Goal: Information Seeking & Learning: Learn about a topic

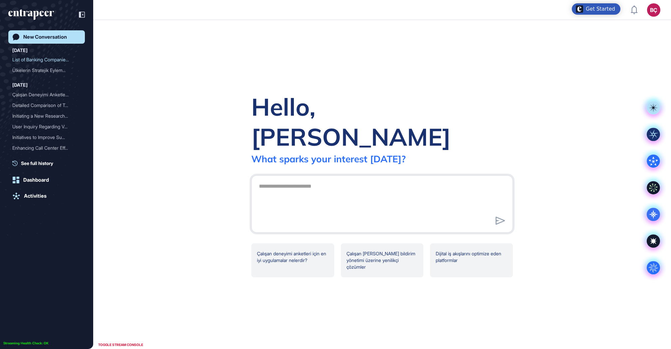
scroll to position [0, 0]
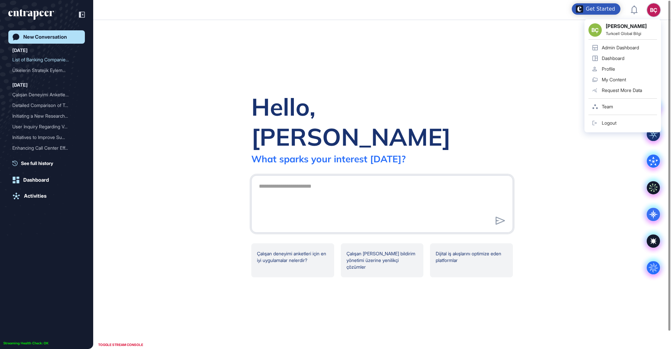
click at [654, 7] on div "BÇ BÇ Beril Çiftci Turkcell Global Bilgi Admin Dashboard Dashboard Profile My C…" at bounding box center [653, 9] width 13 height 13
click at [617, 43] on link "Admin Dashboard" at bounding box center [623, 47] width 69 height 11
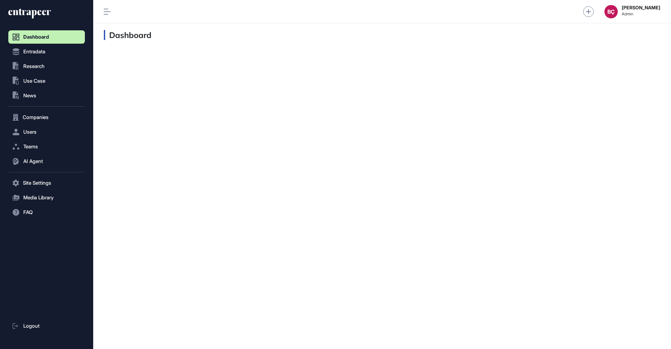
scroll to position [0, 0]
click at [22, 163] on button "AI Agent" at bounding box center [46, 160] width 77 height 13
click at [22, 189] on span "Messages" at bounding box center [32, 186] width 21 height 5
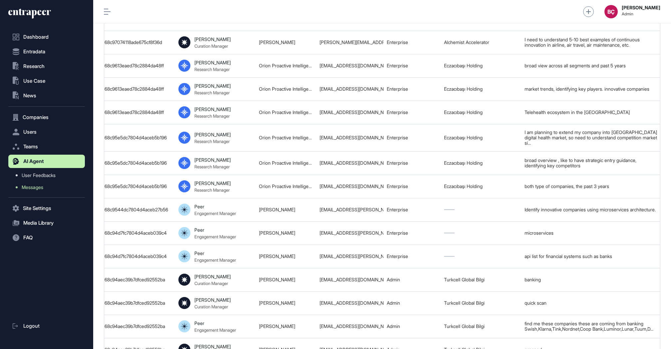
scroll to position [0, 308]
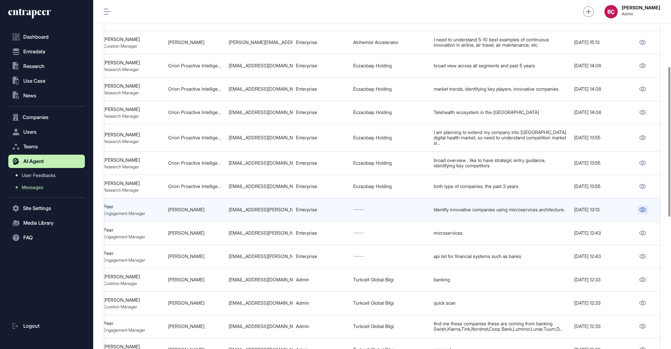
click at [641, 207] on icon at bounding box center [642, 209] width 7 height 5
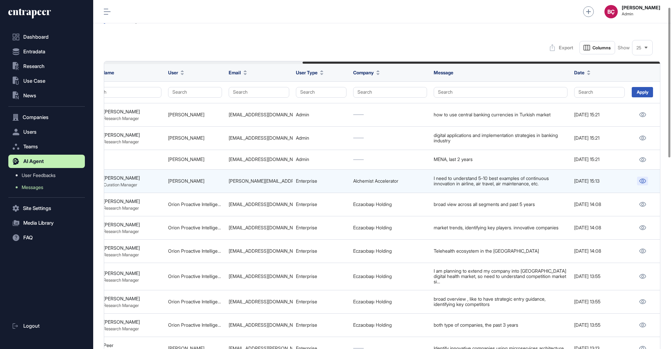
click at [642, 180] on icon at bounding box center [642, 180] width 7 height 5
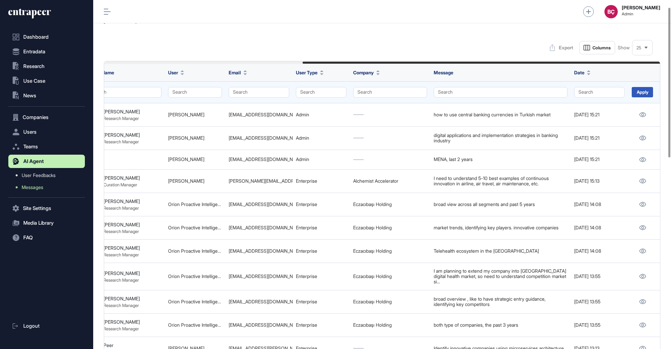
click at [261, 97] on td "Search" at bounding box center [258, 92] width 67 height 22
click at [262, 95] on button "Search" at bounding box center [259, 92] width 61 height 11
click at [265, 104] on input "text" at bounding box center [277, 106] width 63 height 9
paste input "**********"
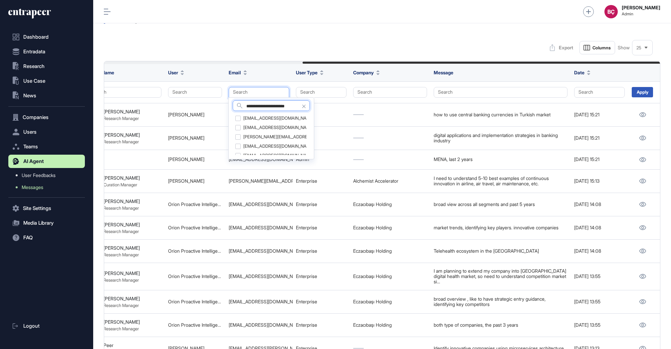
type input "**********"
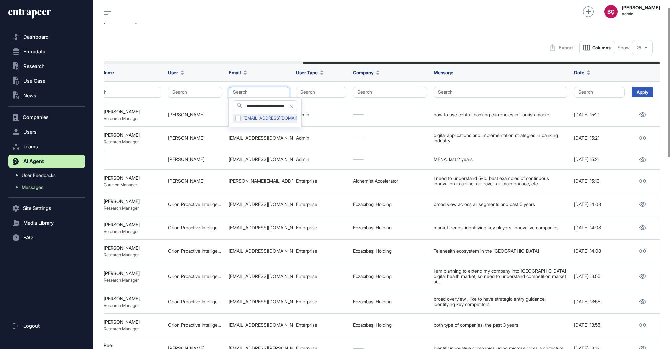
click at [238, 120] on div "dterliksiz@limak.com.tr" at bounding box center [275, 118] width 84 height 9
click at [643, 93] on div "Apply" at bounding box center [642, 92] width 21 height 10
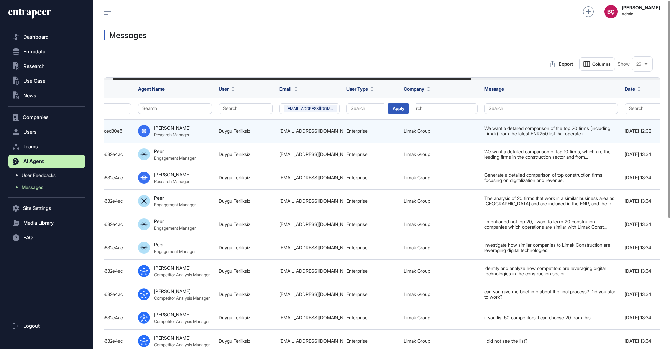
scroll to position [0, 308]
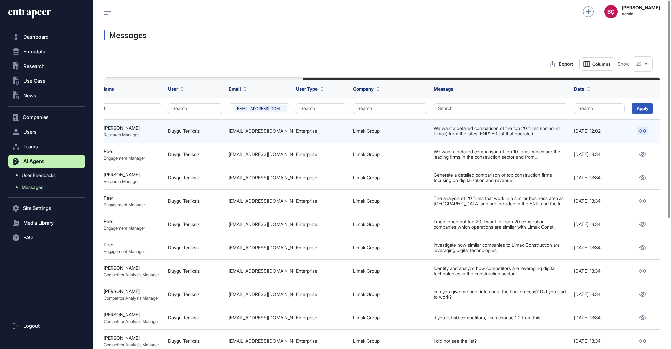
click at [647, 130] on link at bounding box center [642, 131] width 11 height 9
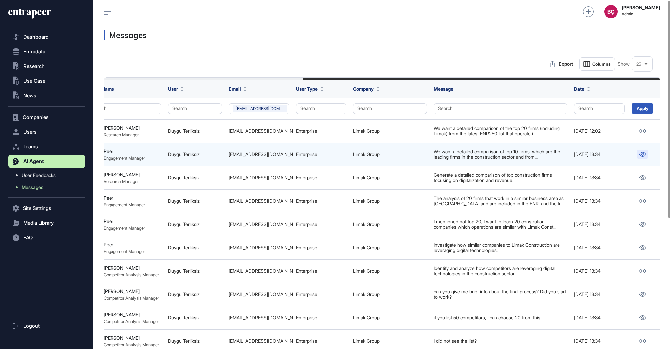
click at [641, 152] on icon at bounding box center [642, 154] width 7 height 5
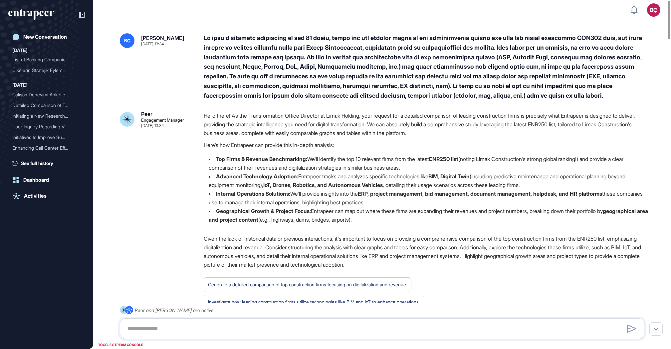
click at [330, 118] on p "Hello there! As the Transformation Office Director at Limak Holding, your reque…" at bounding box center [427, 124] width 446 height 26
click at [322, 132] on p "Hello there! As the Transformation Office Director at Limak Holding, your reque…" at bounding box center [427, 124] width 446 height 26
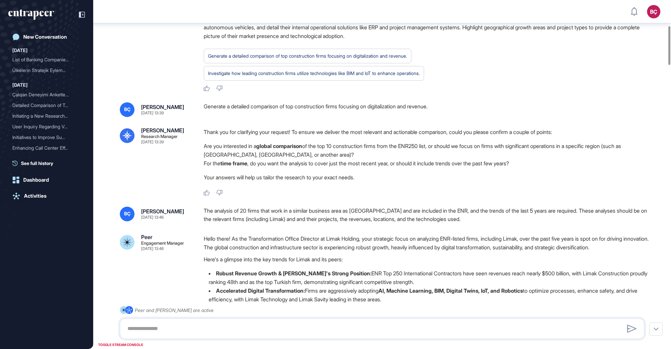
scroll to position [232, 0]
click at [287, 158] on li "For the time frame , do you want the analysis to cover just the most recent yea…" at bounding box center [427, 162] width 446 height 9
click at [282, 146] on strong "global comparison" at bounding box center [279, 145] width 46 height 7
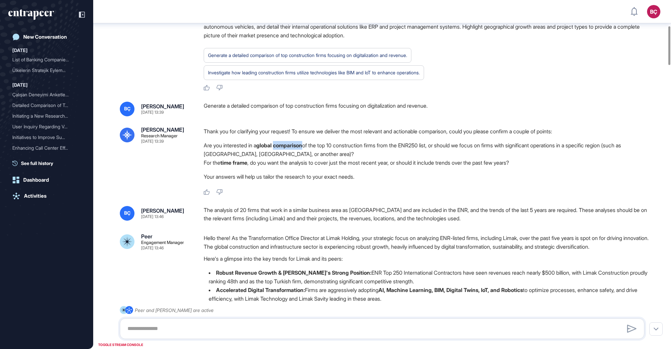
click at [282, 146] on strong "global comparison" at bounding box center [279, 145] width 46 height 7
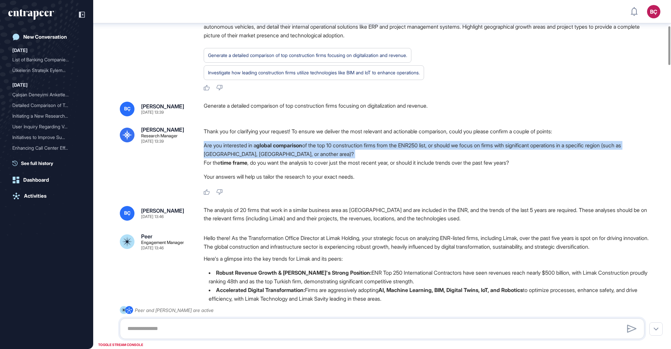
click at [282, 146] on strong "global comparison" at bounding box center [279, 145] width 46 height 7
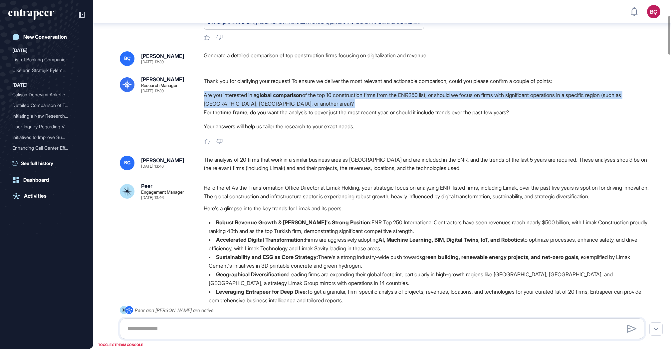
scroll to position [299, 0]
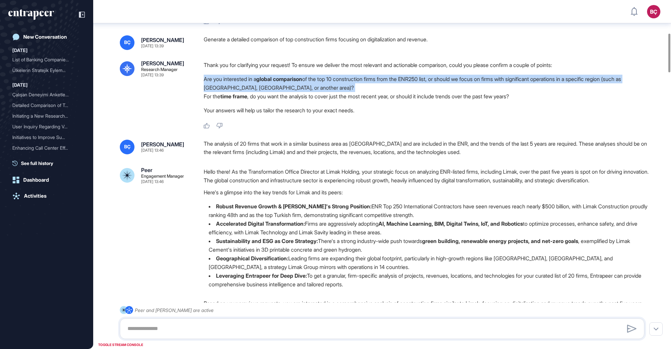
click at [363, 88] on li "Are you interested in a global comparison of the top 10 construction firms from…" at bounding box center [427, 83] width 446 height 17
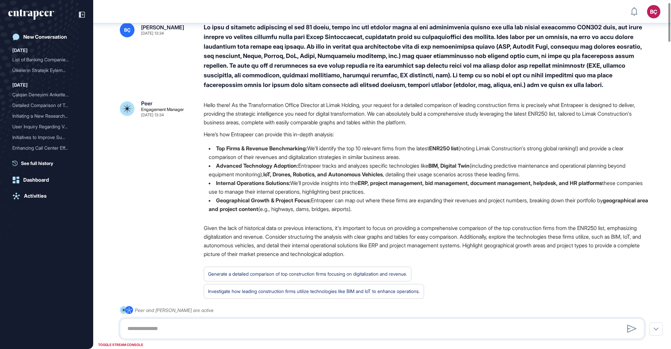
scroll to position [0, 0]
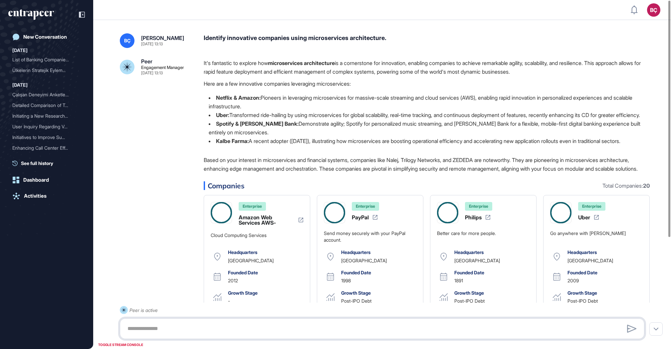
scroll to position [0, 0]
click at [325, 86] on p "Here are a few innovative companies leveraging microservices:" at bounding box center [427, 83] width 446 height 9
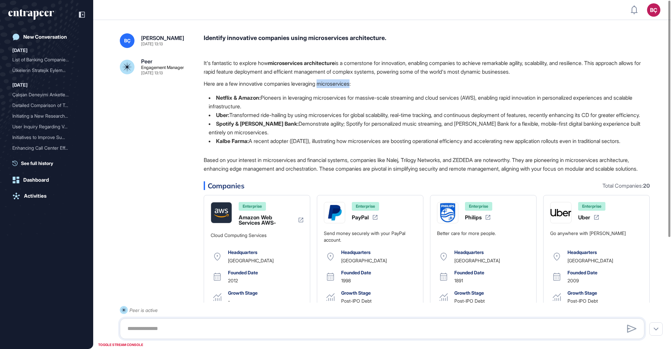
click at [325, 86] on p "Here are a few innovative companies leveraging microservices:" at bounding box center [427, 83] width 446 height 9
click at [311, 75] on p "It's fantastic to explore how microservices architecture is a cornerstone for i…" at bounding box center [427, 67] width 446 height 17
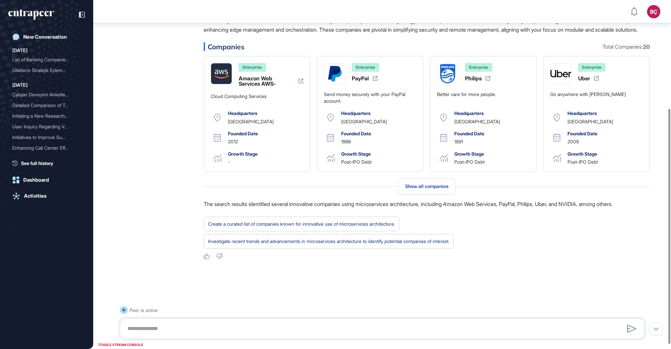
scroll to position [0, 0]
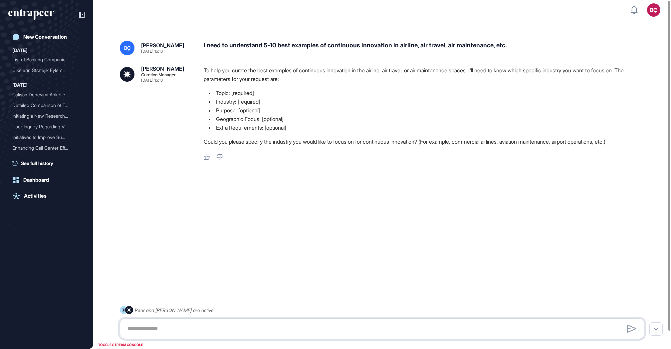
scroll to position [0, 0]
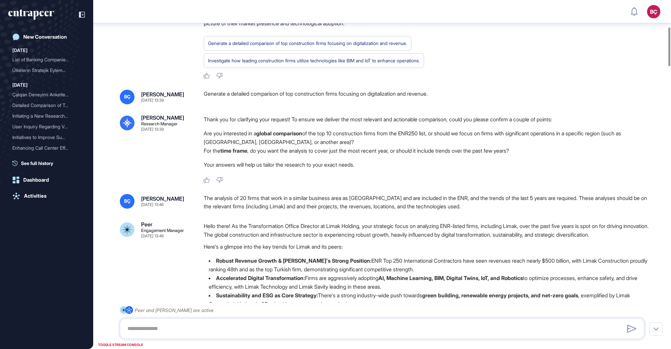
scroll to position [245, 0]
click at [318, 144] on li "Are you interested in a global comparison of the top 10 construction firms from…" at bounding box center [427, 136] width 446 height 17
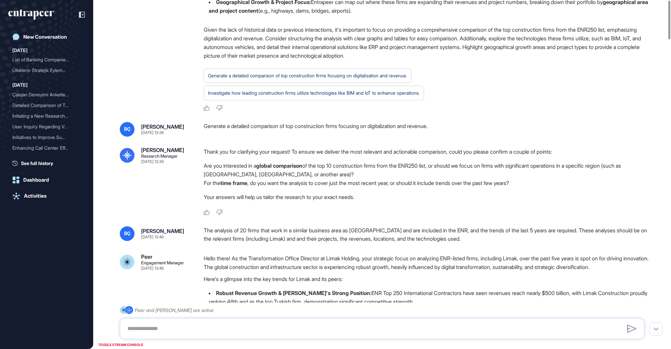
scroll to position [0, 0]
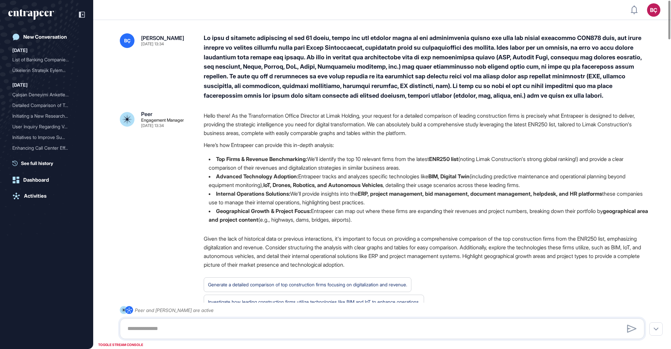
click at [296, 64] on div at bounding box center [427, 66] width 446 height 67
click at [295, 82] on div at bounding box center [427, 66] width 446 height 67
